Goal: Browse casually

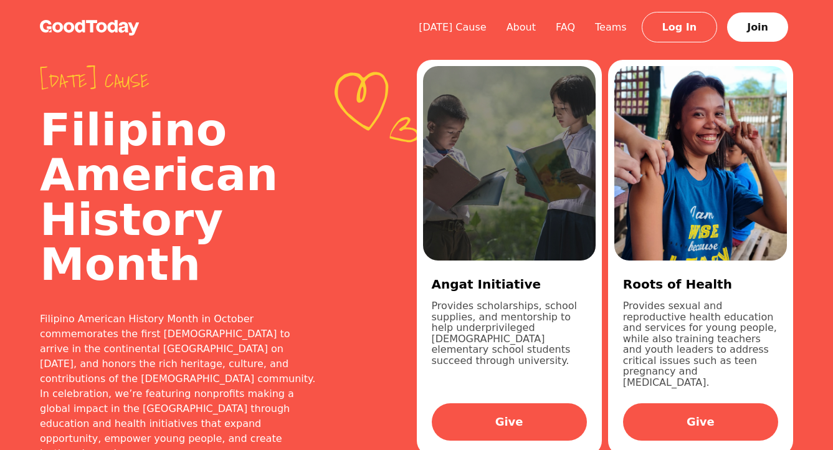
click at [85, 22] on img at bounding box center [90, 28] width 100 height 16
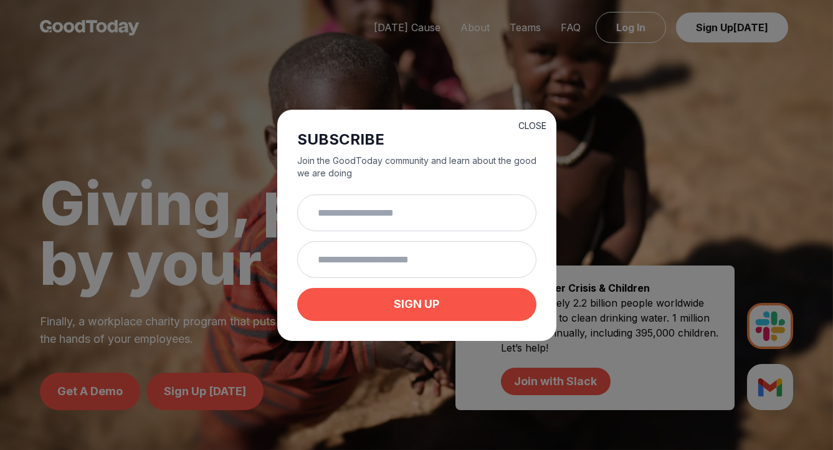
click at [538, 125] on button "CLOSE" at bounding box center [532, 126] width 28 height 12
